Goal: Check status: Check status

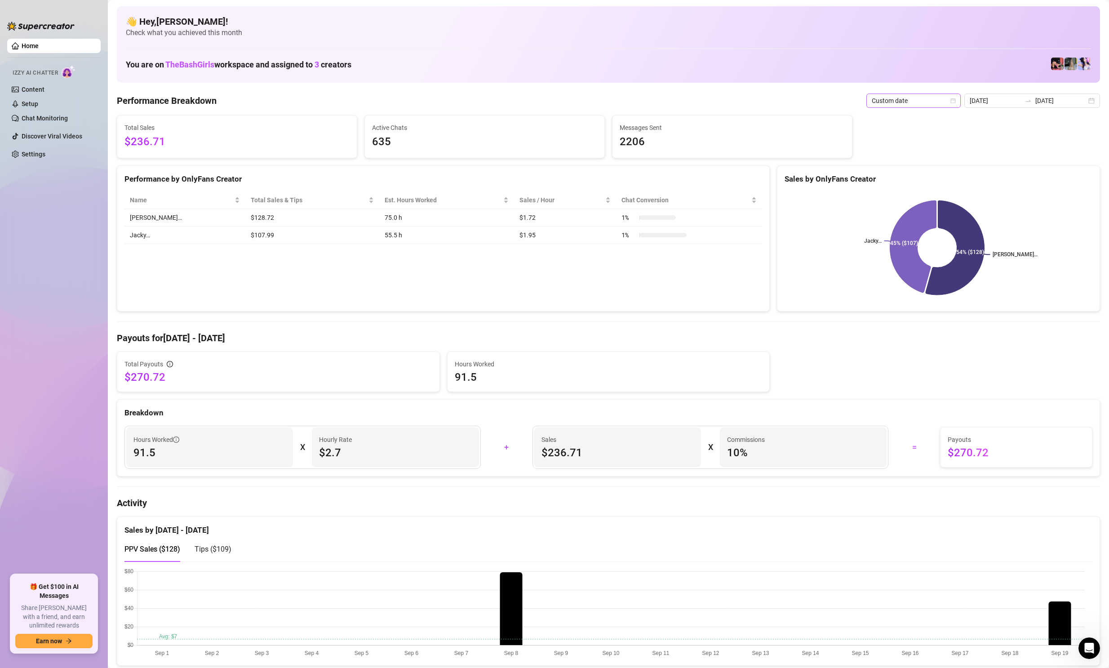
click at [960, 97] on div "Custom date" at bounding box center [913, 100] width 94 height 14
click at [888, 119] on div "Last 24 hours" at bounding box center [916, 119] width 80 height 10
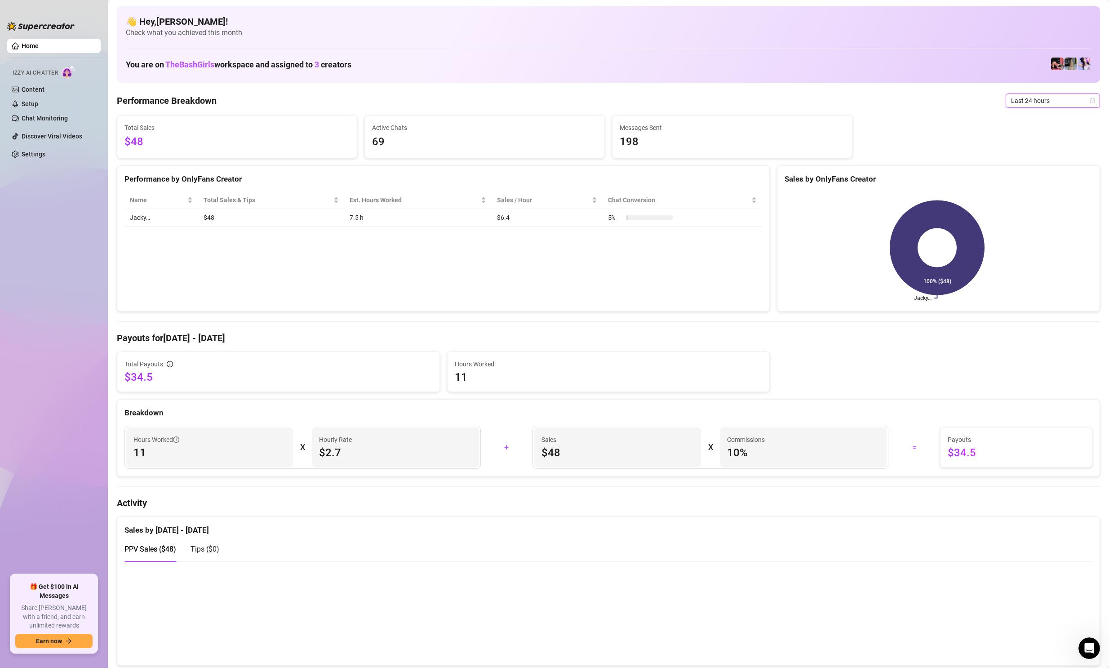
click at [1033, 103] on span "Last 24 hours" at bounding box center [1053, 100] width 84 height 13
click at [1013, 170] on div "Custom date" at bounding box center [1045, 176] width 91 height 14
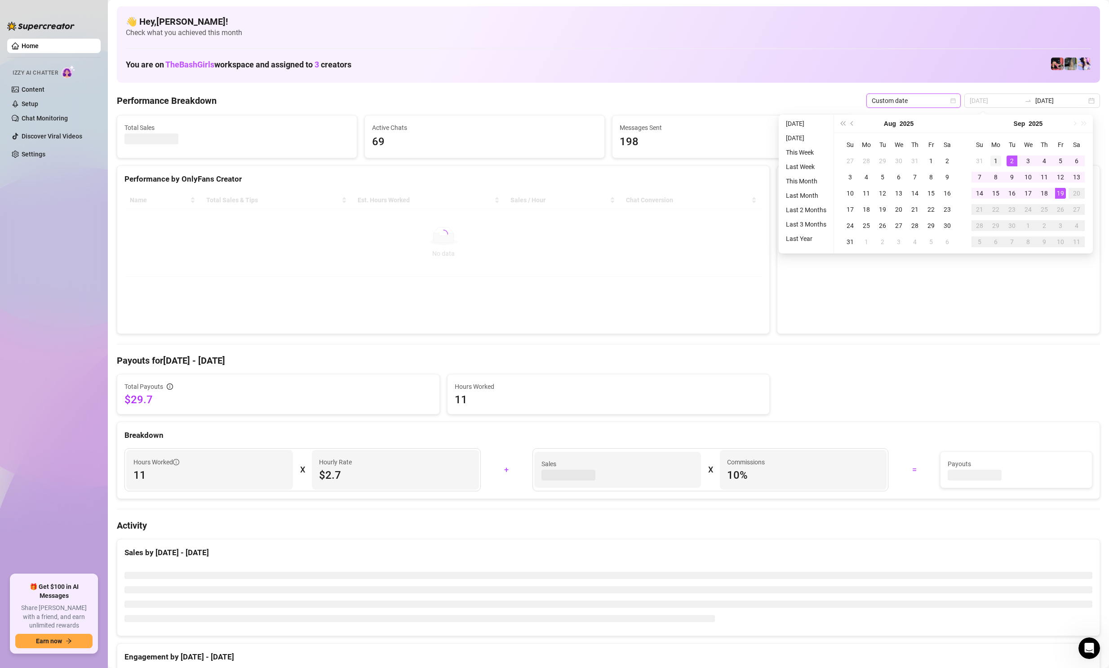
type input "[DATE]"
click at [996, 158] on div "1" at bounding box center [995, 160] width 11 height 11
type input "[DATE]"
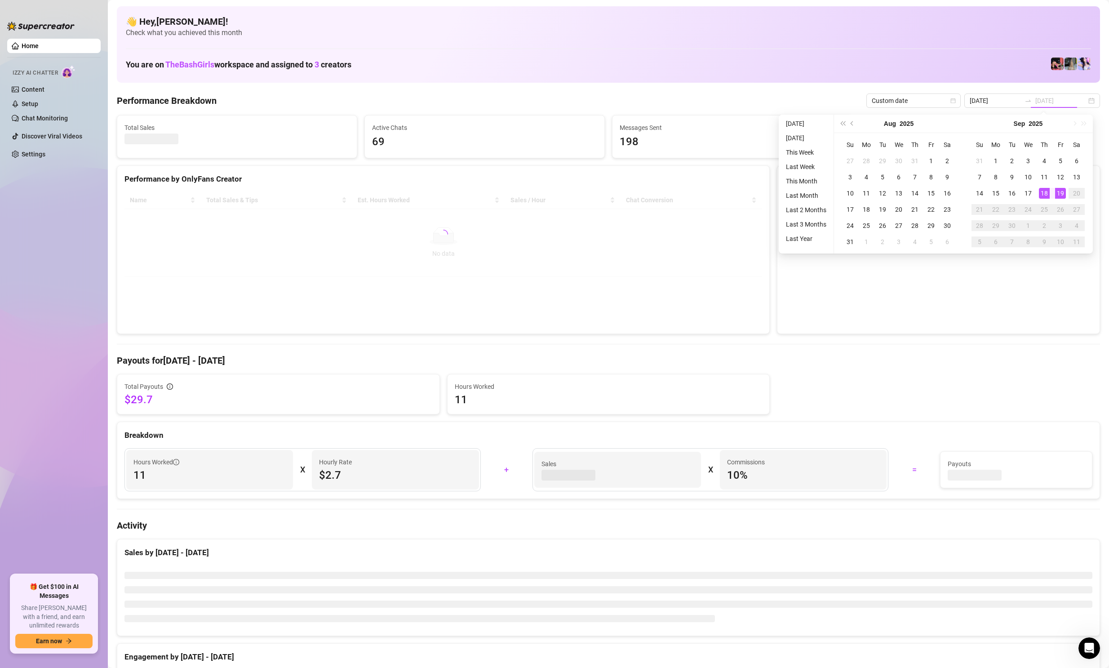
click at [1056, 193] on div "19" at bounding box center [1060, 193] width 11 height 11
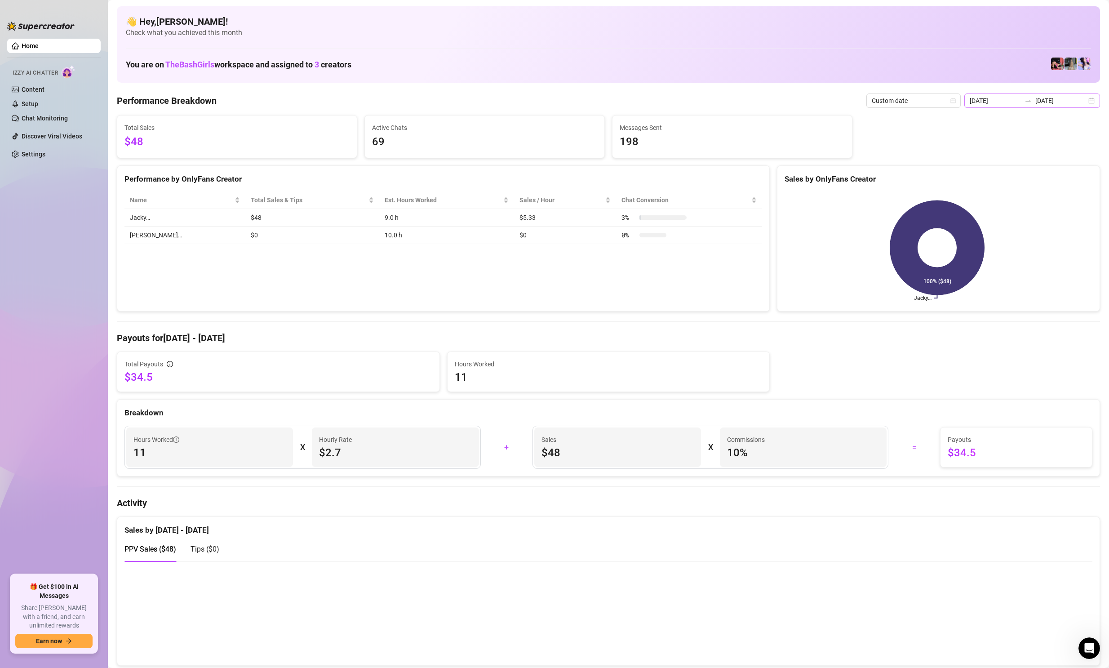
click at [1084, 104] on div "[DATE] [DATE]" at bounding box center [1032, 100] width 136 height 14
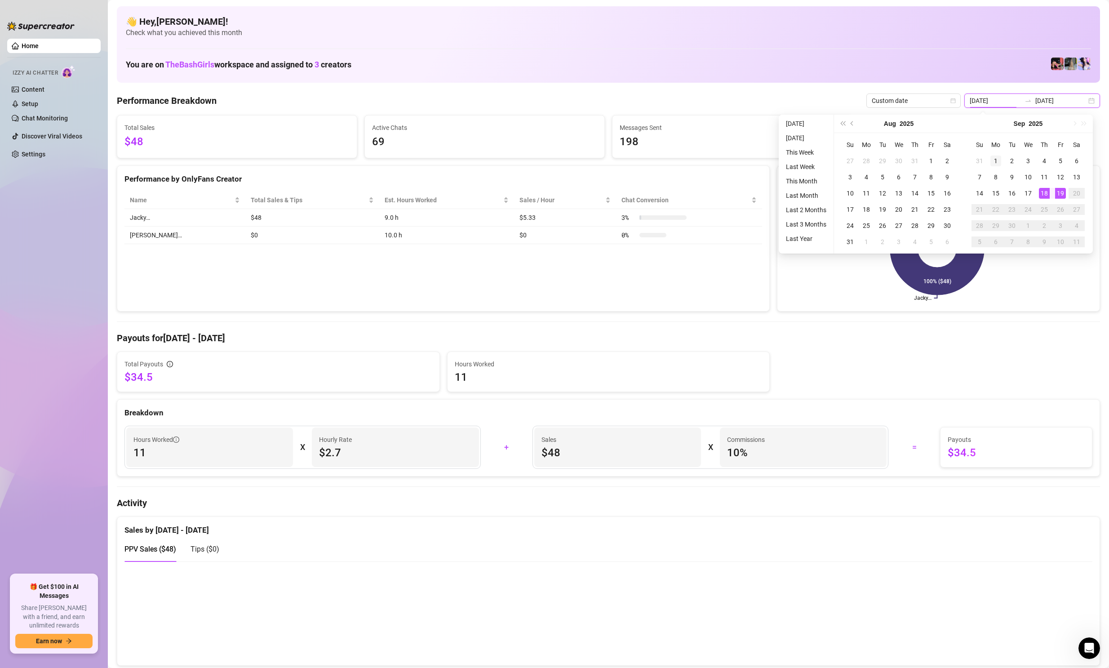
type input "[DATE]"
click at [997, 157] on div "1" at bounding box center [995, 160] width 11 height 11
type input "[DATE]"
click at [1058, 190] on div "19" at bounding box center [1060, 193] width 11 height 11
type input "[DATE]"
